Goal: Task Accomplishment & Management: Use online tool/utility

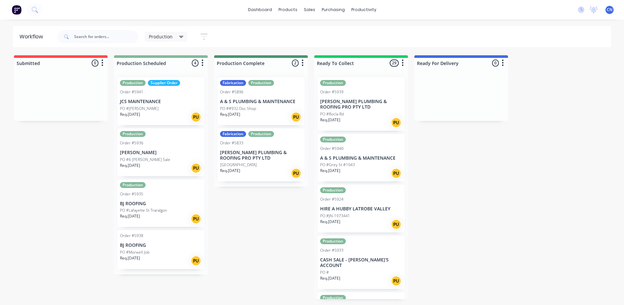
click at [171, 213] on div "Req. [DATE] PU" at bounding box center [161, 218] width 82 height 11
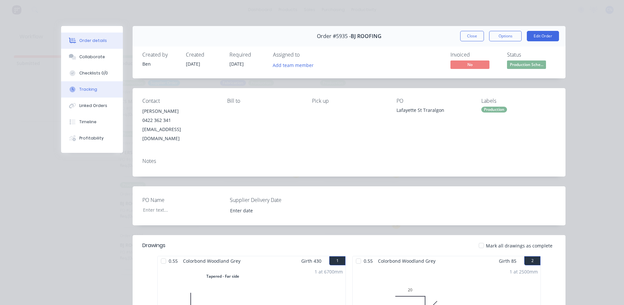
click at [90, 90] on div "Tracking" at bounding box center [88, 89] width 18 height 6
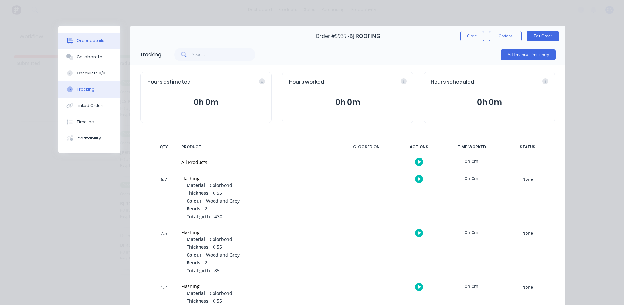
click at [101, 44] on button "Order details" at bounding box center [90, 41] width 62 height 16
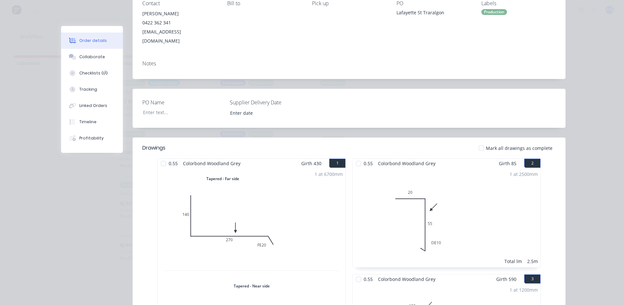
scroll to position [33, 0]
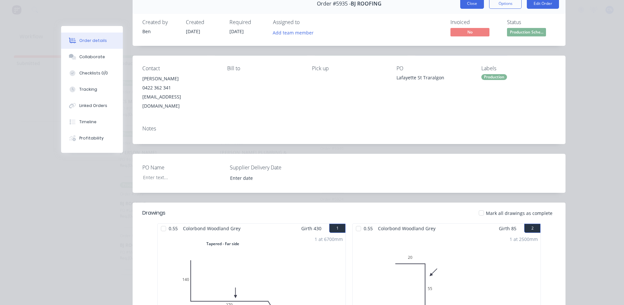
click at [475, 2] on button "Close" at bounding box center [472, 3] width 24 height 10
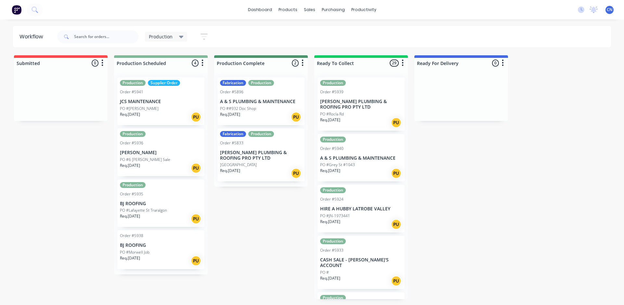
click at [177, 242] on div "Order #5938 BJ ROOFING PO #Morwell Job Req. 24/09/25 PU" at bounding box center [160, 249] width 87 height 39
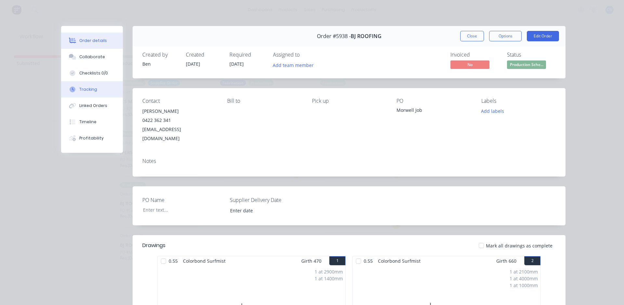
click at [94, 88] on button "Tracking" at bounding box center [92, 89] width 62 height 16
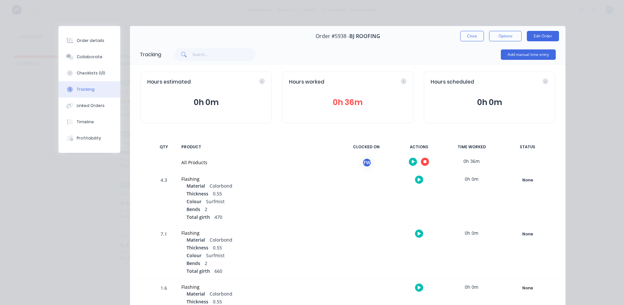
click at [424, 163] on icon "button" at bounding box center [425, 161] width 3 height 3
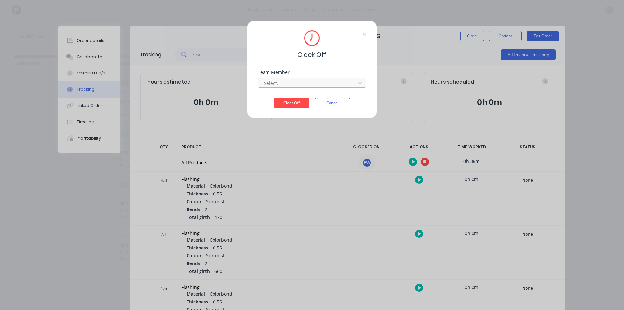
click at [283, 85] on div at bounding box center [307, 83] width 89 height 8
click at [283, 98] on div "Fabrication Workshop" at bounding box center [312, 97] width 109 height 12
click at [284, 107] on button "Clock Off" at bounding box center [292, 103] width 36 height 10
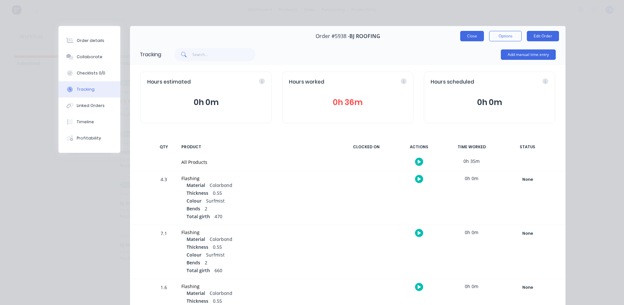
click at [468, 38] on button "Close" at bounding box center [472, 36] width 24 height 10
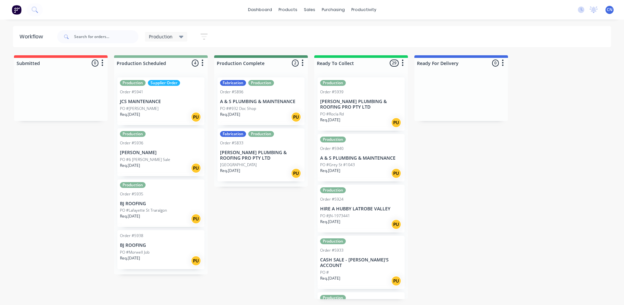
click at [173, 249] on div "Order #5938 BJ ROOFING PO #Morwell Job Req. 24/09/25 PU" at bounding box center [160, 249] width 87 height 39
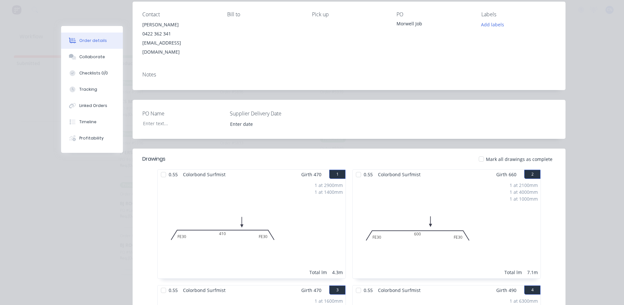
scroll to position [163, 0]
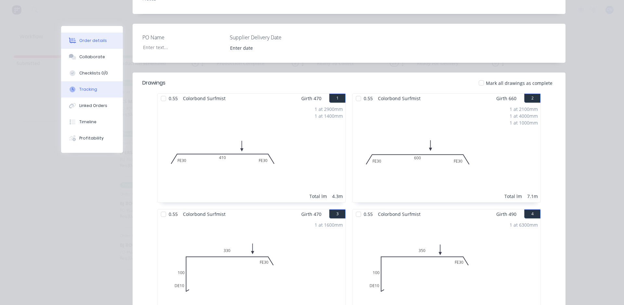
click at [80, 87] on div "Tracking" at bounding box center [88, 89] width 18 height 6
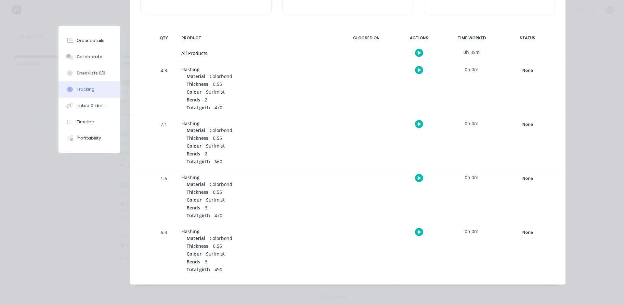
scroll to position [0, 0]
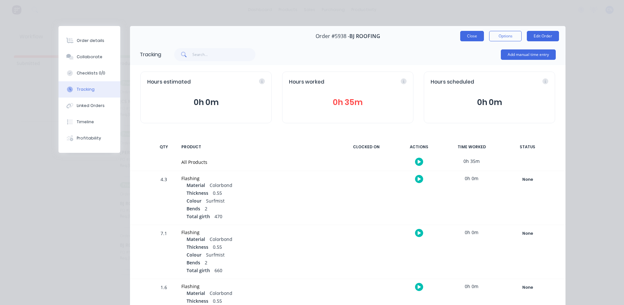
click at [463, 37] on button "Close" at bounding box center [472, 36] width 24 height 10
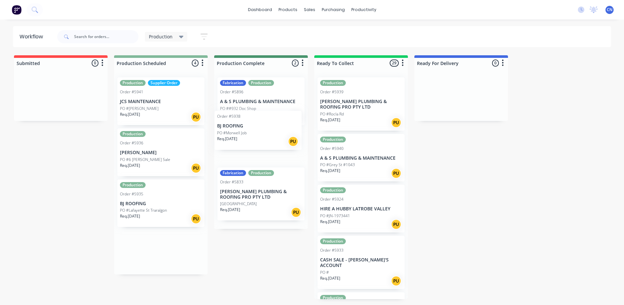
drag, startPoint x: 146, startPoint y: 251, endPoint x: 251, endPoint y: 132, distance: 158.9
click at [251, 132] on div "Submitted 0 Summaries Total order value Invoiced to date To be invoiced Product…" at bounding box center [490, 177] width 990 height 244
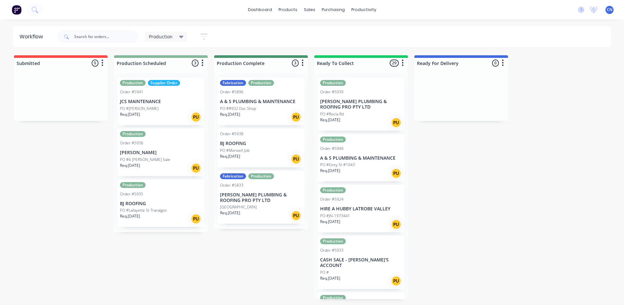
click at [157, 117] on div "Req. 25/09/25 PU" at bounding box center [161, 116] width 82 height 11
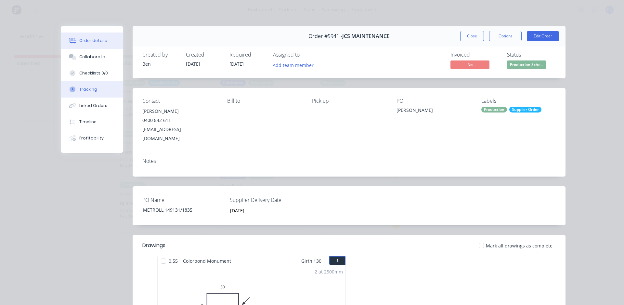
click at [87, 94] on button "Tracking" at bounding box center [92, 89] width 62 height 16
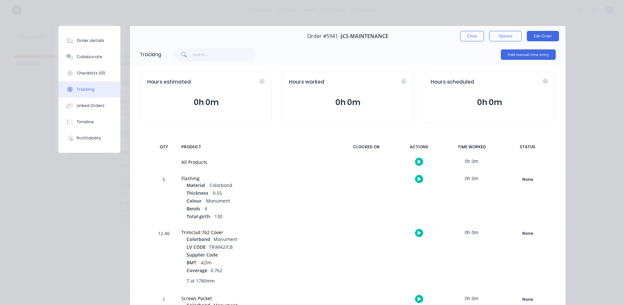
click at [418, 162] on icon "button" at bounding box center [419, 162] width 3 height 4
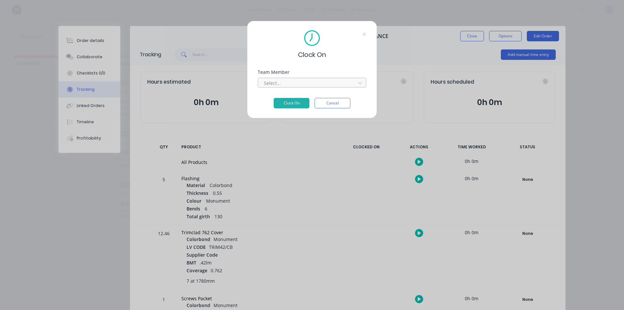
click at [290, 82] on div at bounding box center [307, 83] width 89 height 8
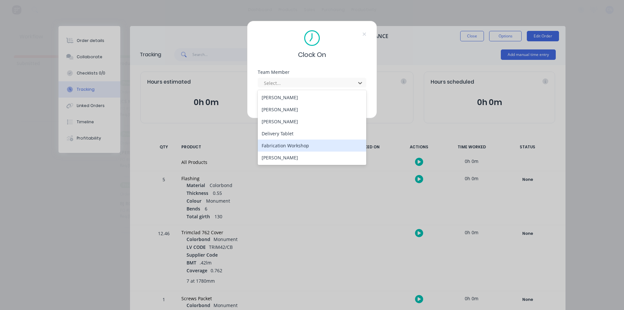
click at [293, 142] on div "Fabrication Workshop" at bounding box center [312, 145] width 109 height 12
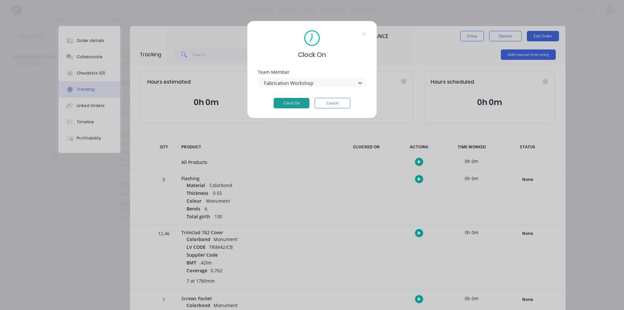
click at [281, 103] on button "Clock On" at bounding box center [292, 103] width 36 height 10
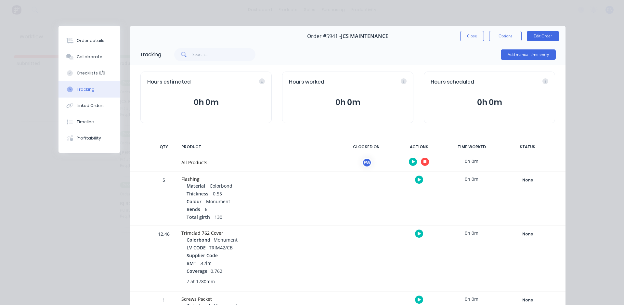
click at [425, 160] on button "button" at bounding box center [425, 162] width 8 height 8
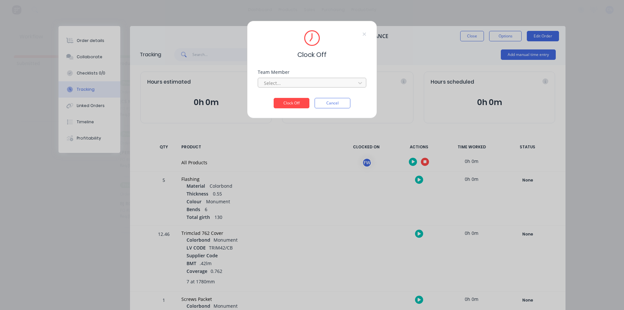
click at [295, 87] on div "Select..." at bounding box center [307, 83] width 93 height 10
click at [296, 95] on div "Fabrication Workshop" at bounding box center [312, 97] width 109 height 12
click at [295, 100] on button "Clock Off" at bounding box center [292, 103] width 36 height 10
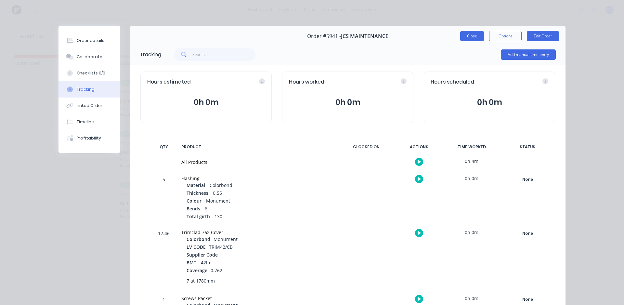
click at [473, 41] on button "Close" at bounding box center [472, 36] width 24 height 10
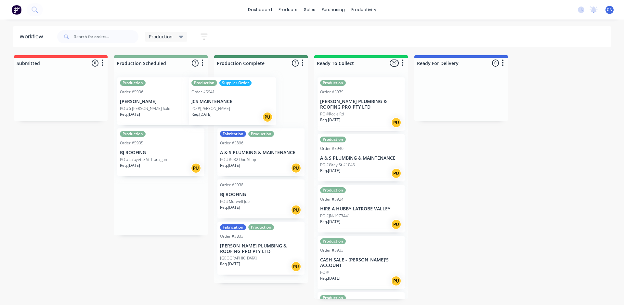
drag, startPoint x: 162, startPoint y: 109, endPoint x: 240, endPoint y: 109, distance: 78.0
click at [240, 109] on div "Submitted 0 Summaries Total order value Invoiced to date To be invoiced Product…" at bounding box center [490, 177] width 990 height 244
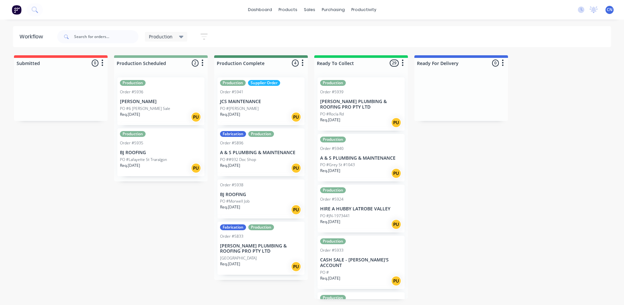
click at [166, 106] on div "PO #6 [PERSON_NAME] Sale" at bounding box center [161, 109] width 82 height 6
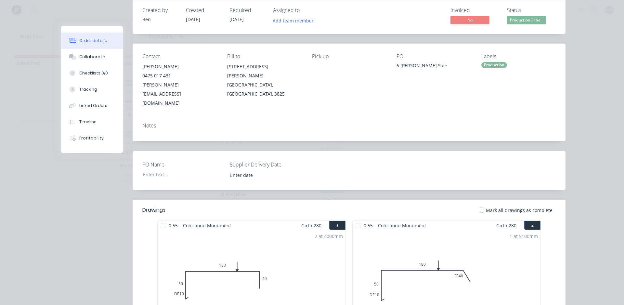
scroll to position [33, 0]
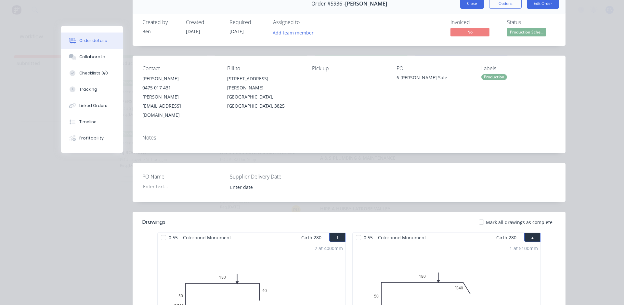
click at [473, 6] on button "Close" at bounding box center [472, 3] width 24 height 10
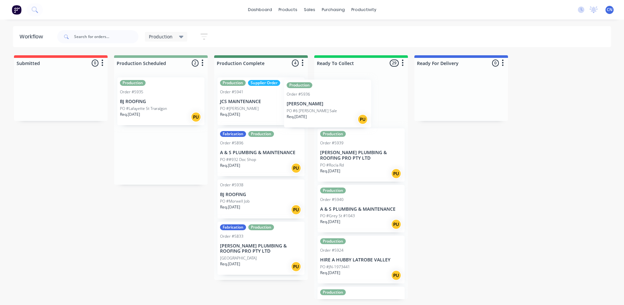
drag, startPoint x: 158, startPoint y: 110, endPoint x: 327, endPoint y: 112, distance: 169.1
click at [327, 112] on div "Submitted 0 Summaries Total order value Invoiced to date To be invoiced Product…" at bounding box center [490, 177] width 990 height 244
click at [199, 102] on p "BJ ROOFING" at bounding box center [161, 102] width 82 height 6
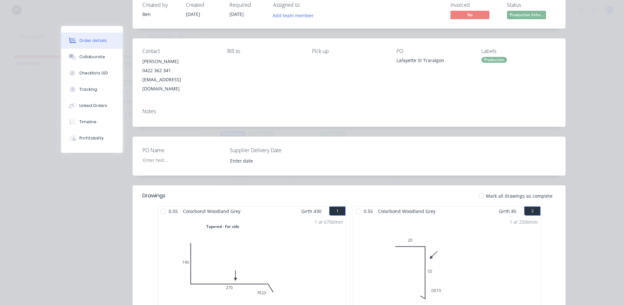
scroll to position [65, 0]
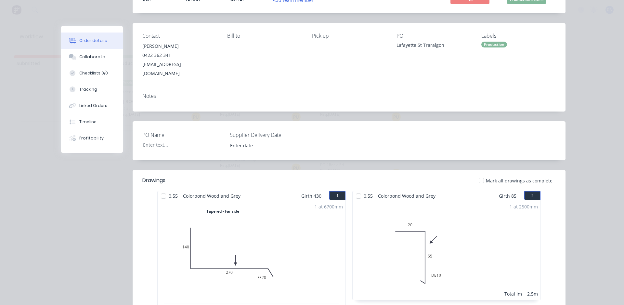
click at [161, 190] on div at bounding box center [163, 196] width 13 height 13
click at [162, 190] on div at bounding box center [163, 196] width 13 height 13
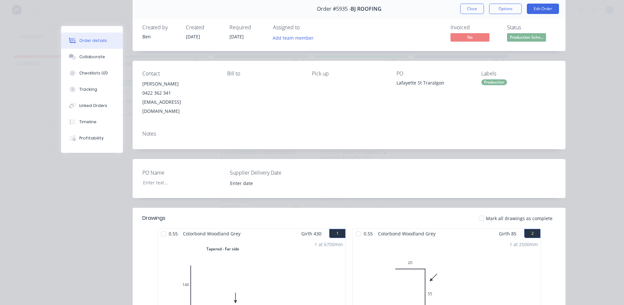
scroll to position [0, 0]
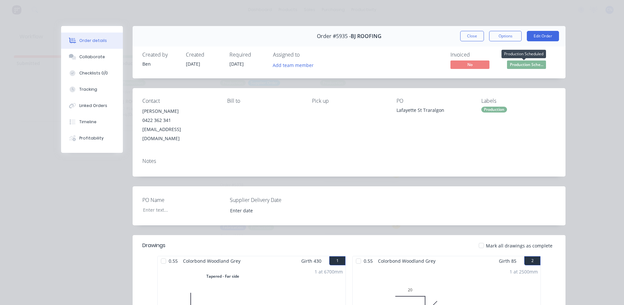
drag, startPoint x: 516, startPoint y: 65, endPoint x: 185, endPoint y: 186, distance: 352.5
click at [345, 186] on div "PO Name Supplier Delivery Date" at bounding box center [349, 205] width 433 height 39
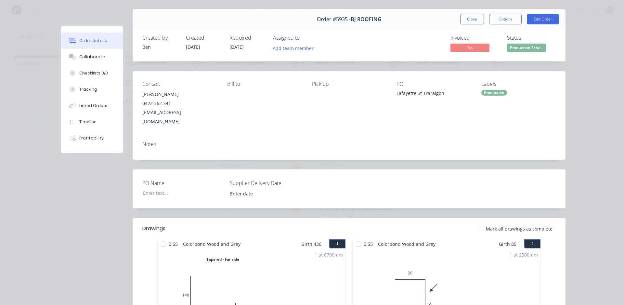
scroll to position [33, 0]
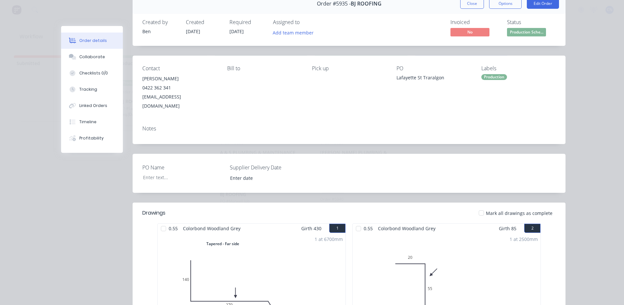
click at [164, 225] on div at bounding box center [163, 228] width 13 height 13
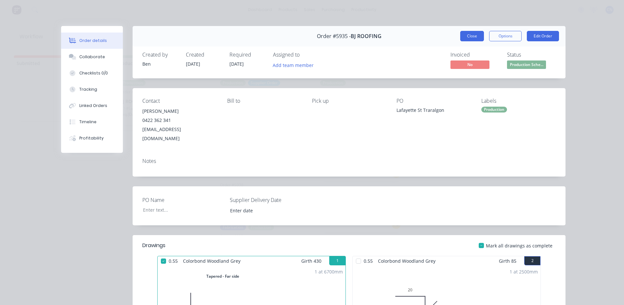
click at [465, 40] on button "Close" at bounding box center [472, 36] width 24 height 10
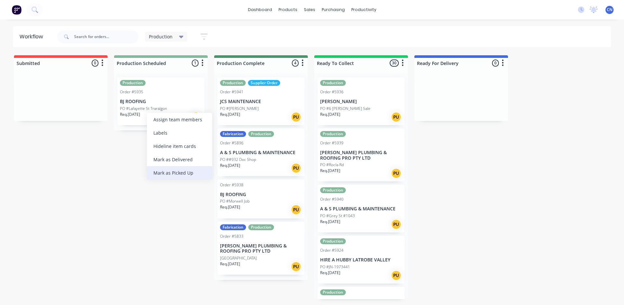
click at [177, 172] on div "Mark as Picked Up" at bounding box center [179, 172] width 65 height 13
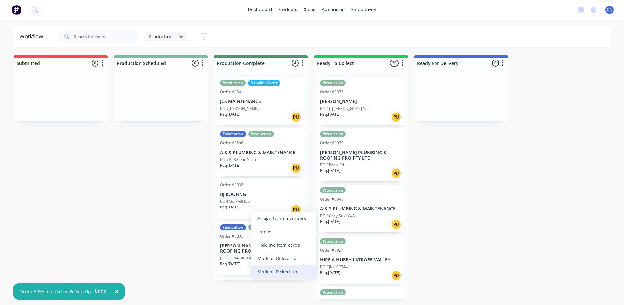
click at [267, 275] on div "Mark as Picked Up" at bounding box center [283, 271] width 65 height 13
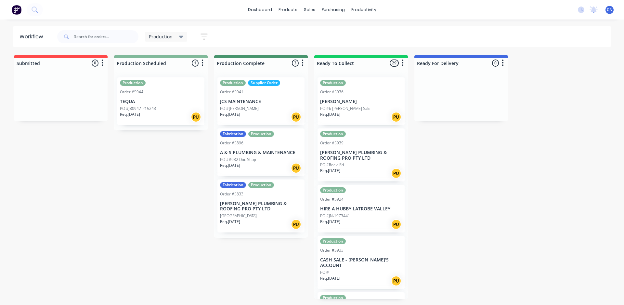
click at [141, 101] on p "TEQUA" at bounding box center [161, 102] width 82 height 6
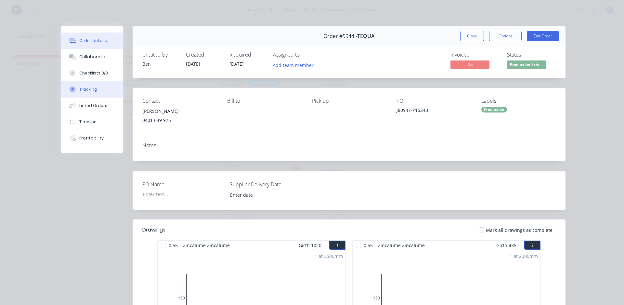
click at [92, 88] on div "Tracking" at bounding box center [88, 89] width 18 height 6
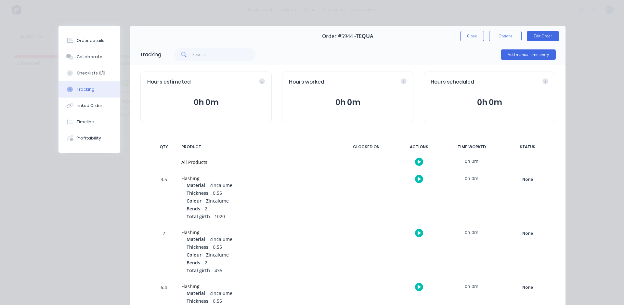
click at [418, 161] on icon "button" at bounding box center [419, 162] width 3 height 4
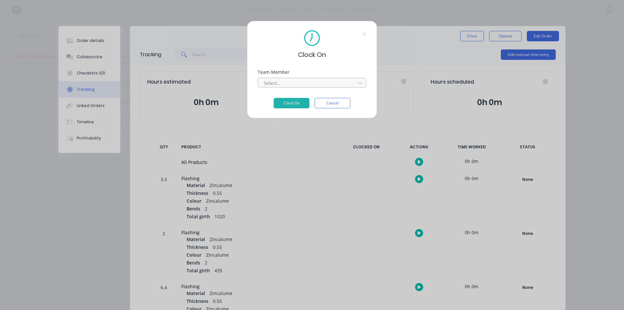
click at [344, 86] on div at bounding box center [307, 83] width 89 height 8
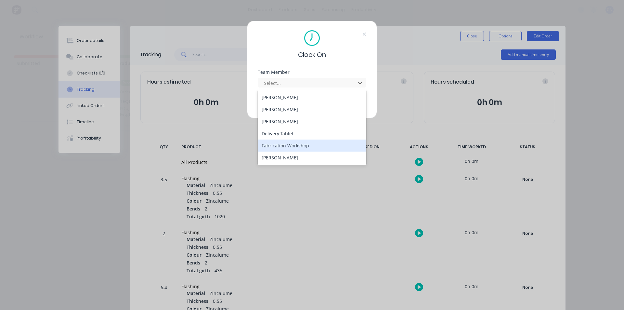
click at [313, 143] on div "Fabrication Workshop" at bounding box center [312, 145] width 109 height 12
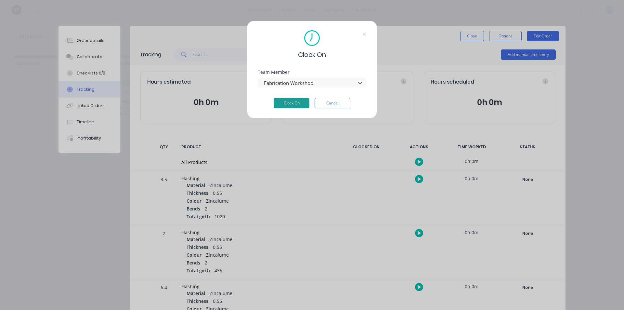
click at [298, 104] on button "Clock On" at bounding box center [292, 103] width 36 height 10
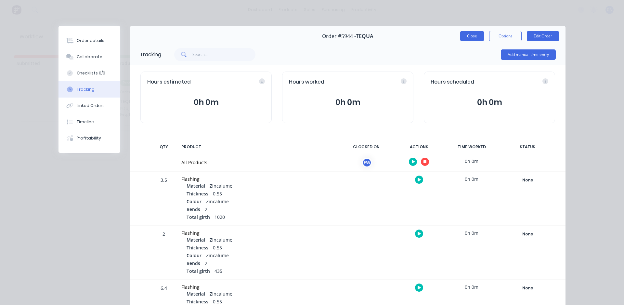
click at [468, 35] on button "Close" at bounding box center [472, 36] width 24 height 10
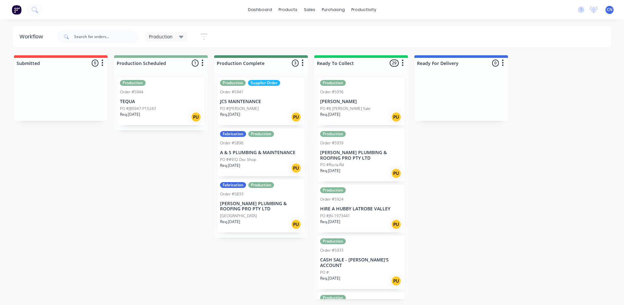
click at [171, 105] on div "Production Order #5944 TEQUA PO #J80947-P15243 Req. 25/09/25 PU" at bounding box center [160, 101] width 87 height 48
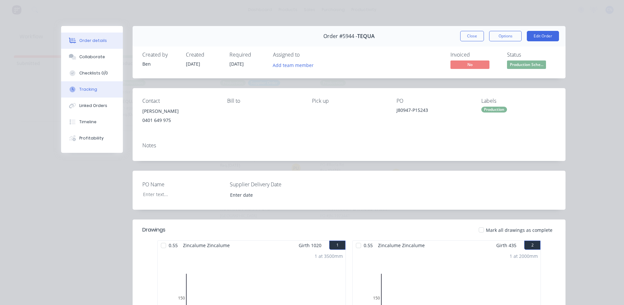
click at [93, 92] on div "Tracking" at bounding box center [88, 89] width 18 height 6
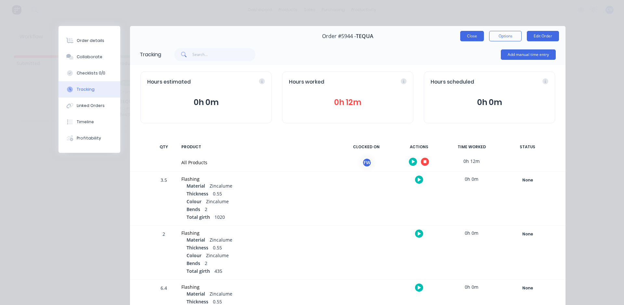
click at [471, 34] on button "Close" at bounding box center [472, 36] width 24 height 10
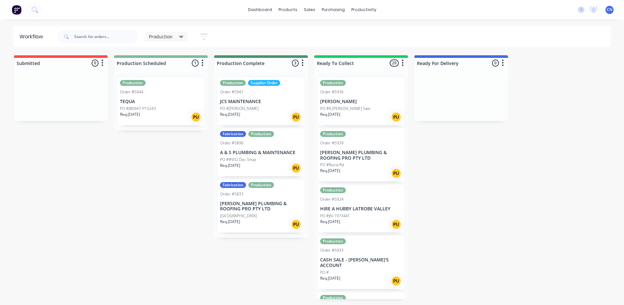
click at [168, 108] on div "PO #J80947-P15243" at bounding box center [161, 109] width 82 height 6
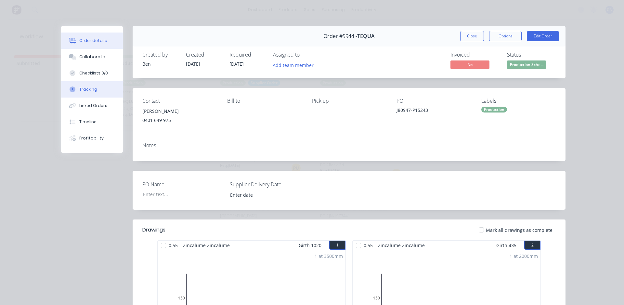
click at [93, 90] on div "Tracking" at bounding box center [88, 89] width 18 height 6
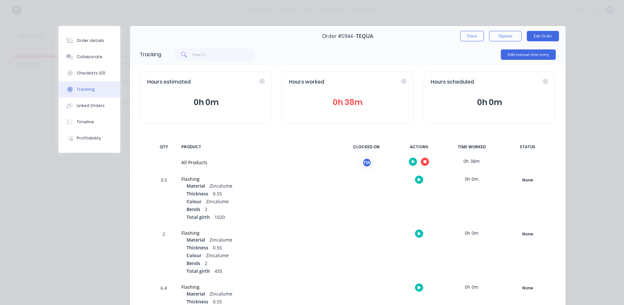
click at [421, 161] on button "button" at bounding box center [425, 162] width 8 height 8
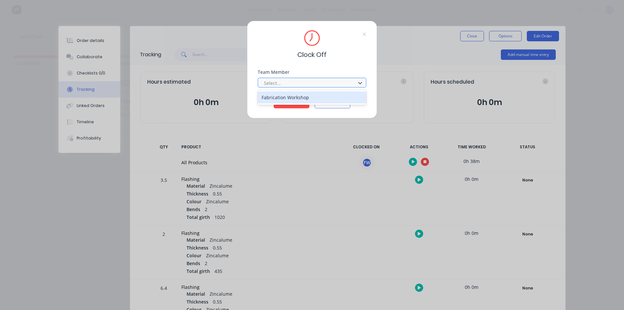
click at [307, 80] on div at bounding box center [307, 83] width 89 height 8
click at [309, 96] on div "Fabrication Workshop" at bounding box center [312, 97] width 109 height 12
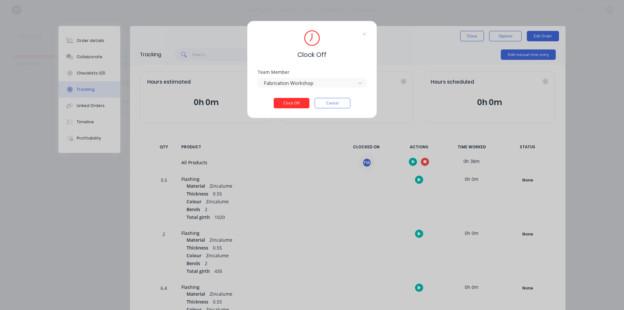
click at [300, 106] on button "Clock Off" at bounding box center [292, 103] width 36 height 10
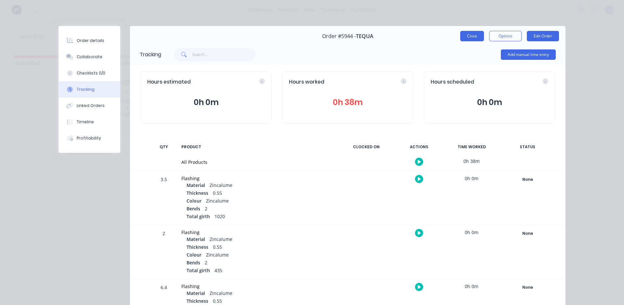
click at [473, 37] on button "Close" at bounding box center [472, 36] width 24 height 10
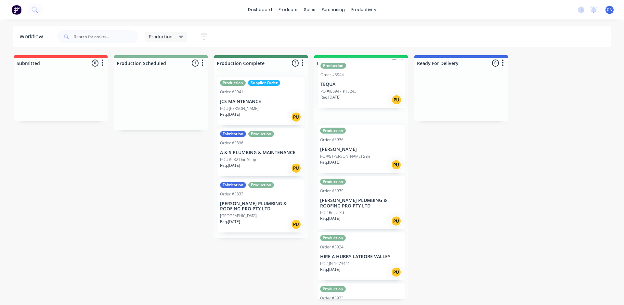
drag, startPoint x: 164, startPoint y: 95, endPoint x: 371, endPoint y: 77, distance: 207.8
click at [370, 77] on div "Submitted 0 Summaries Total order value Invoiced to date To be invoiced Product…" at bounding box center [490, 177] width 990 height 244
